Goal: Transaction & Acquisition: Purchase product/service

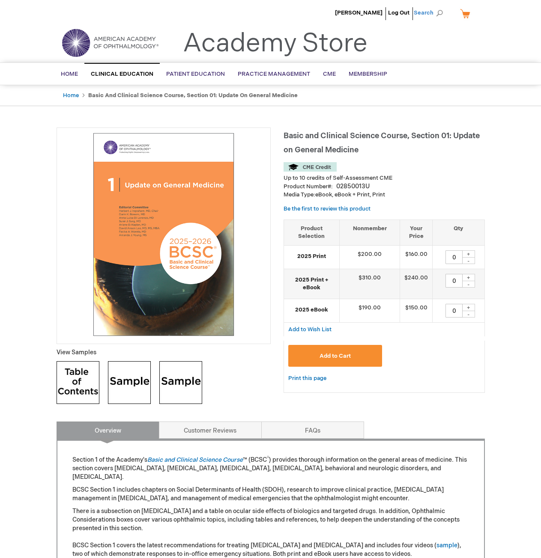
click at [438, 13] on span "Search" at bounding box center [430, 12] width 33 height 17
type input "dictionary"
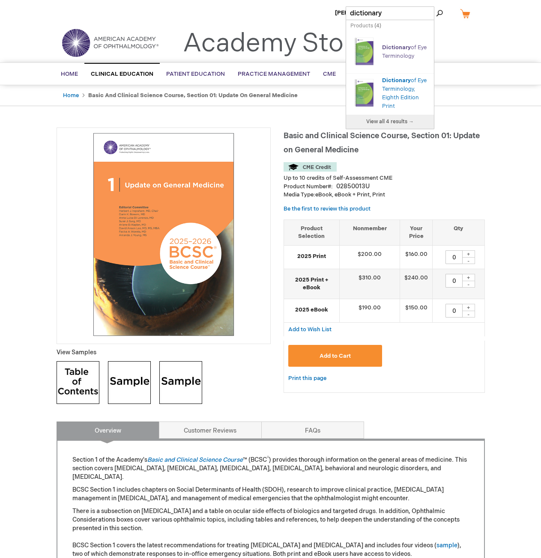
click at [392, 44] on span "Dictionary" at bounding box center [396, 47] width 29 height 7
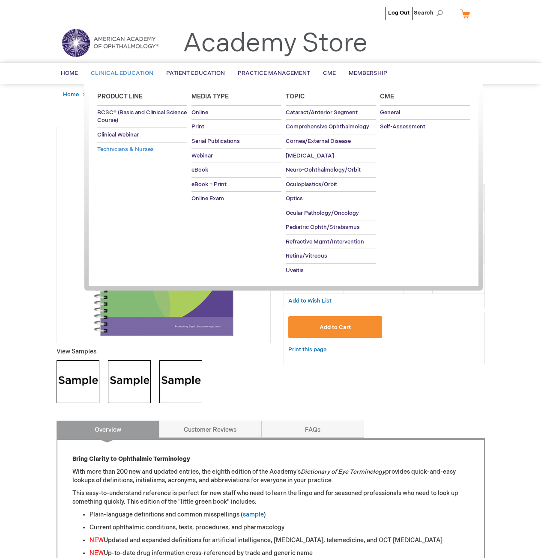
click at [130, 152] on span "Technicians & Nurses" at bounding box center [125, 149] width 57 height 7
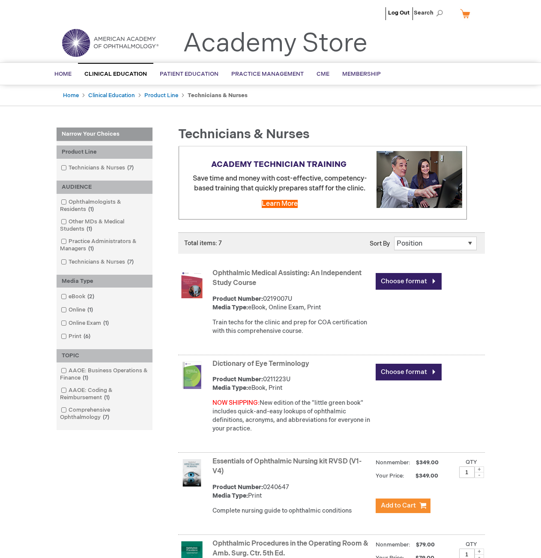
click at [226, 274] on link "Ophthalmic Medical Assisting: An Independent Study Course" at bounding box center [286, 278] width 149 height 18
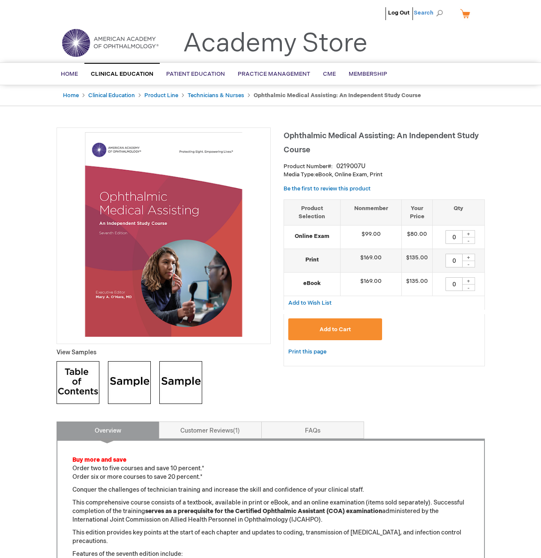
click at [441, 15] on span "Search" at bounding box center [430, 12] width 33 height 17
type input "pract"
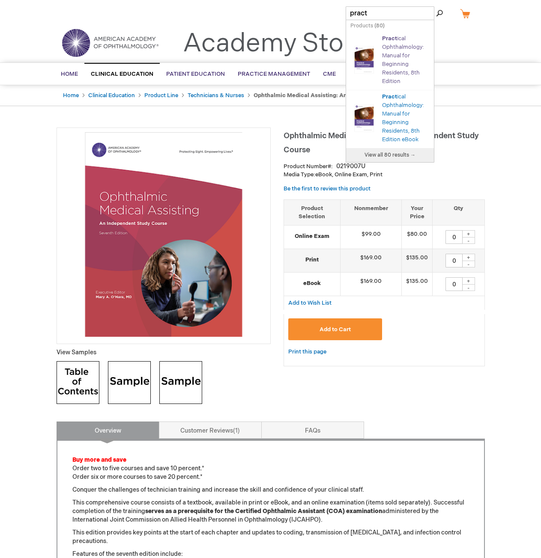
click at [386, 53] on link "Pract ical Ophthalmology: Manual for Beginning Residents, 8th Edition" at bounding box center [403, 60] width 42 height 50
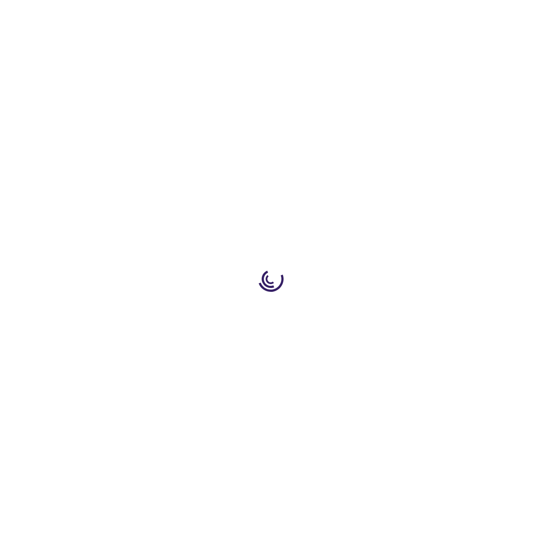
type input "0"
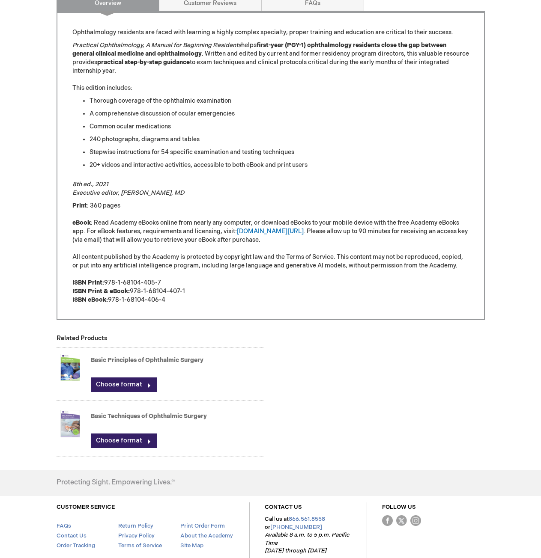
scroll to position [428, 0]
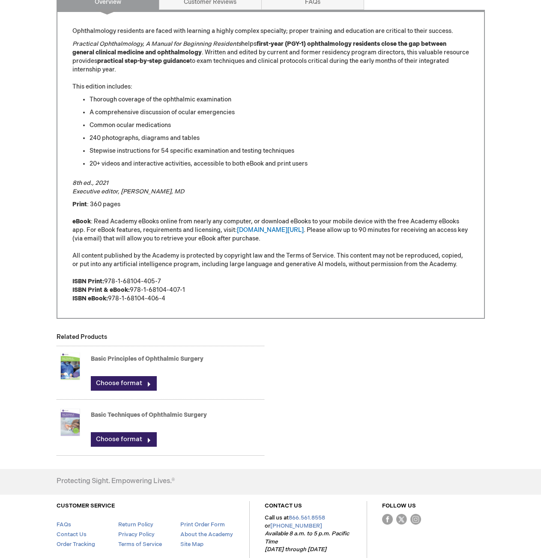
click at [277, 348] on div "Practical Ophthalmology, 8th Edition Product Number 0230013U Media Type: eBook,…" at bounding box center [271, 25] width 428 height 652
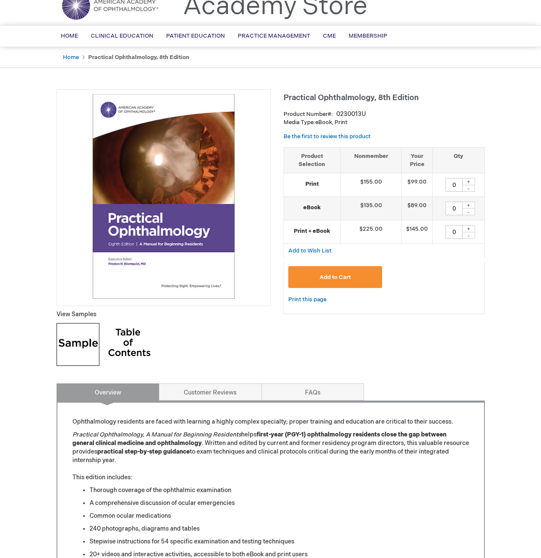
scroll to position [0, 0]
